Goal: Book appointment/travel/reservation

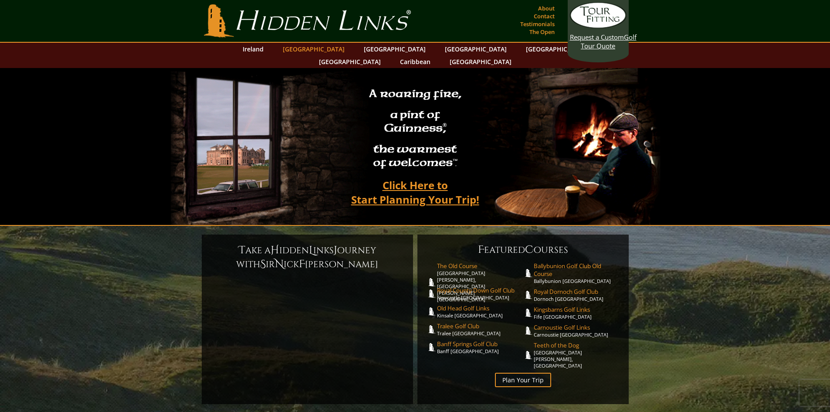
click at [310, 49] on link "[GEOGRAPHIC_DATA]" at bounding box center [313, 49] width 71 height 13
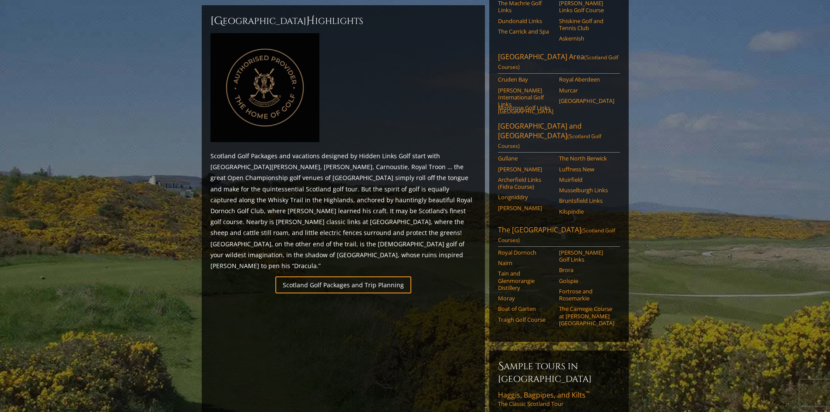
scroll to position [523, 0]
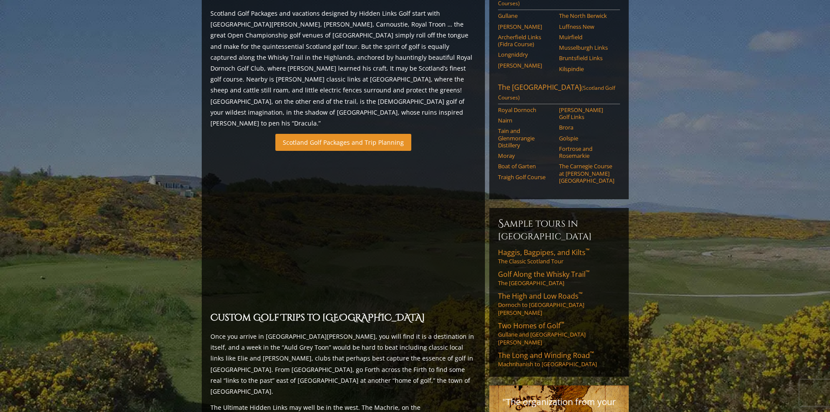
click at [376, 134] on link "Scotland Golf Packages and Trip Planning" at bounding box center [343, 142] width 136 height 17
